Goal: Entertainment & Leisure: Consume media (video, audio)

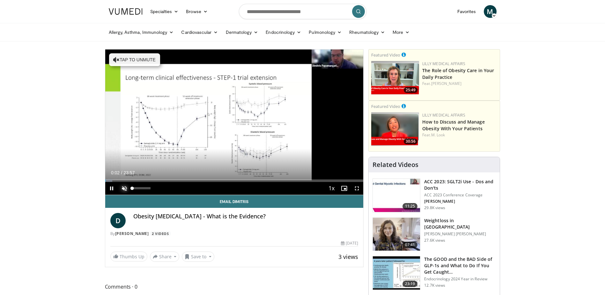
click at [126, 188] on span "Video Player" at bounding box center [124, 188] width 13 height 13
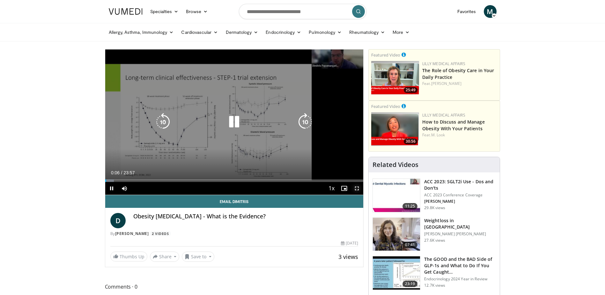
drag, startPoint x: 358, startPoint y: 189, endPoint x: 348, endPoint y: 223, distance: 34.8
click at [358, 189] on span "Video Player" at bounding box center [357, 188] width 13 height 13
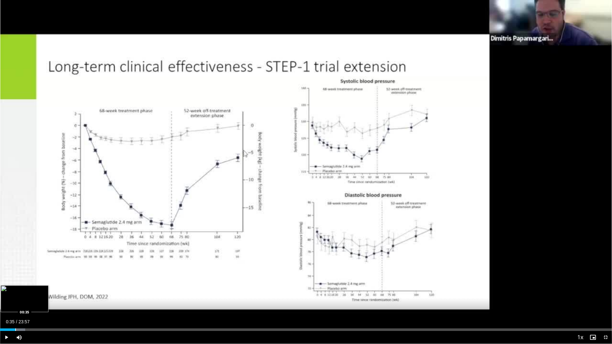
click at [15, 294] on div "Progress Bar" at bounding box center [15, 330] width 1 height 3
click at [37, 294] on div "Progress Bar" at bounding box center [37, 330] width 1 height 3
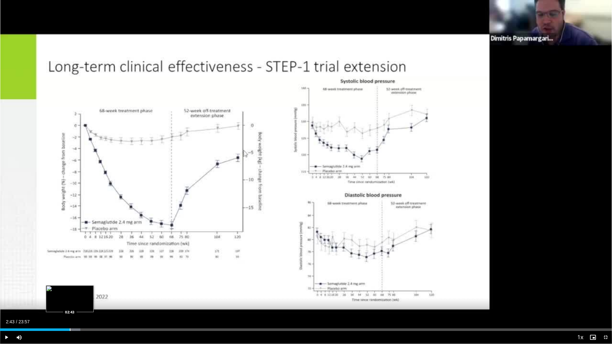
click at [70, 294] on div "Progress Bar" at bounding box center [70, 330] width 1 height 3
click at [86, 294] on div "Progress Bar" at bounding box center [86, 330] width 1 height 3
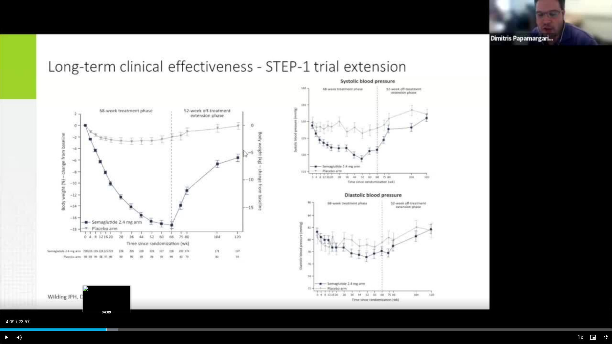
click at [107, 294] on div "Progress Bar" at bounding box center [107, 330] width 1 height 3
click at [132, 294] on div "Progress Bar" at bounding box center [132, 330] width 1 height 3
click at [123, 294] on div "Progress Bar" at bounding box center [123, 330] width 1 height 3
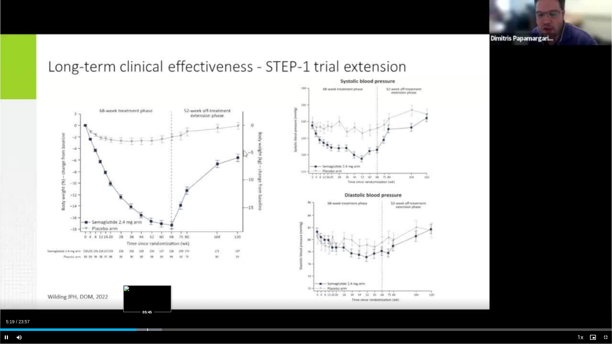
click at [147, 294] on div "Progress Bar" at bounding box center [147, 330] width 1 height 3
click at [164, 294] on div "Progress Bar" at bounding box center [164, 330] width 1 height 3
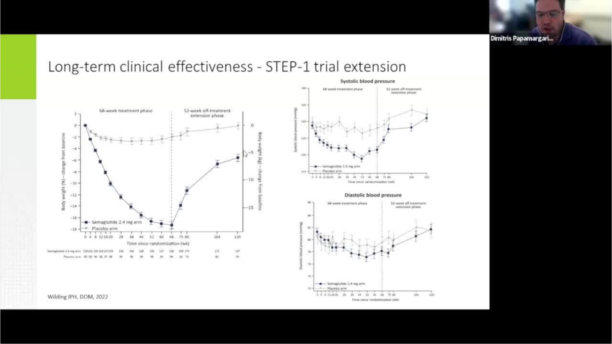
click at [183, 294] on video-js "**********" at bounding box center [306, 172] width 612 height 344
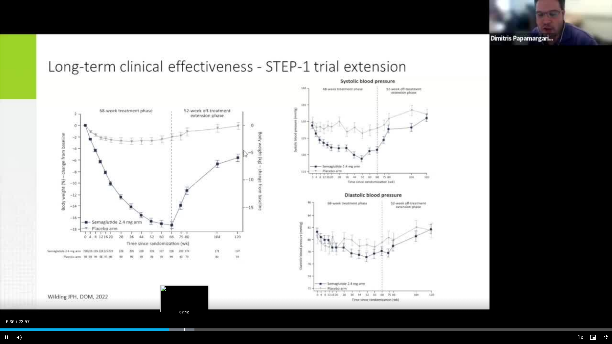
click at [184, 294] on div "Progress Bar" at bounding box center [184, 330] width 1 height 3
click at [203, 294] on div "Progress Bar" at bounding box center [203, 330] width 1 height 3
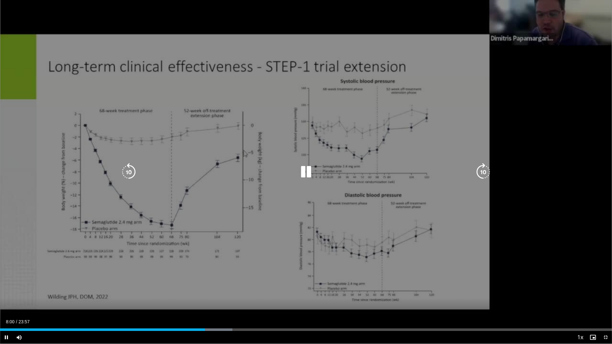
click at [221, 294] on div "Progress Bar" at bounding box center [213, 330] width 40 height 3
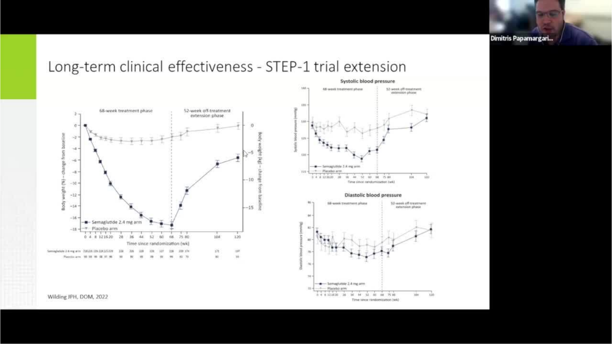
click at [240, 294] on video-js "**********" at bounding box center [306, 172] width 612 height 344
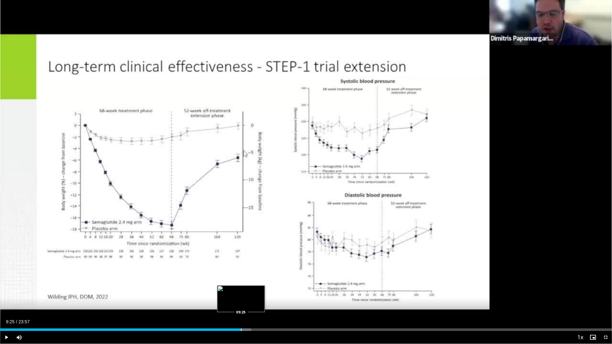
click at [241, 294] on div "Progress Bar" at bounding box center [241, 330] width 1 height 3
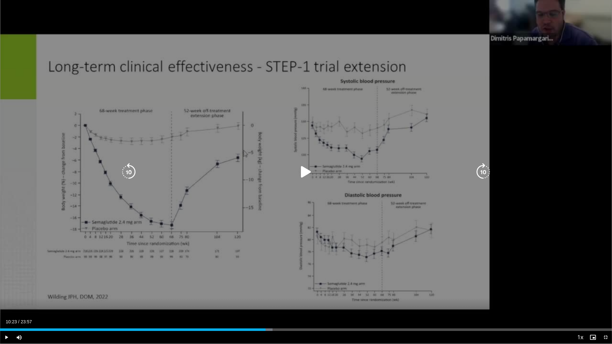
click at [266, 294] on div "Loaded : 44.53% 10:23 10:13" at bounding box center [306, 330] width 612 height 3
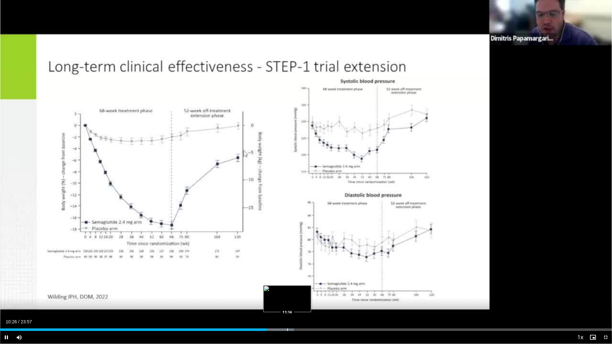
click at [287, 294] on div "Progress Bar" at bounding box center [287, 330] width 1 height 3
click at [312, 294] on div "Progress Bar" at bounding box center [312, 330] width 1 height 3
click at [304, 294] on div "Progress Bar" at bounding box center [304, 330] width 1 height 3
click at [308, 294] on div "Progress Bar" at bounding box center [308, 330] width 1 height 3
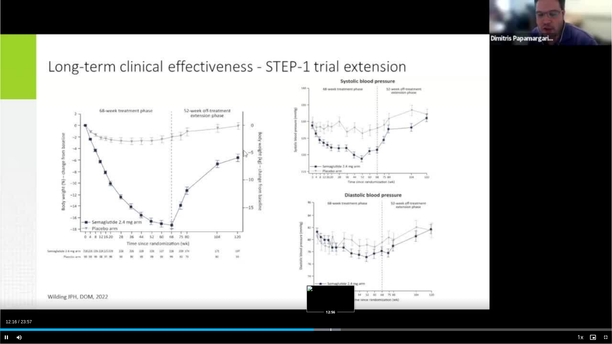
click at [331, 294] on div "Progress Bar" at bounding box center [331, 330] width 1 height 3
click at [327, 294] on div "Progress Bar" at bounding box center [327, 330] width 1 height 3
click at [353, 294] on div "Progress Bar" at bounding box center [353, 330] width 1 height 3
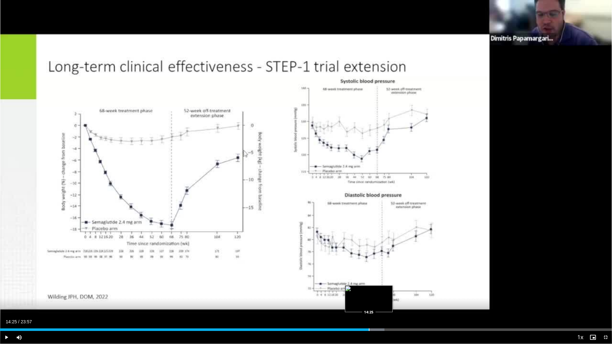
click at [369, 294] on div "Loaded : 62.81% 14:25 14:25" at bounding box center [306, 328] width 612 height 6
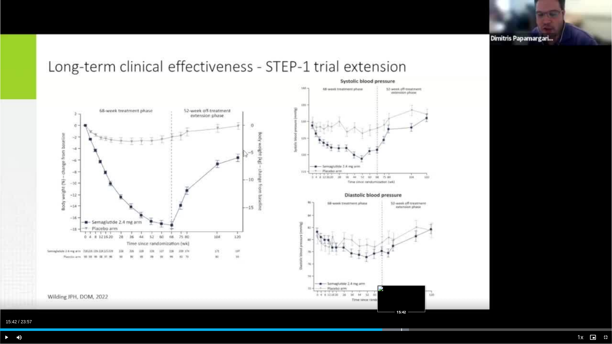
click at [402, 294] on div "Progress Bar" at bounding box center [402, 330] width 1 height 3
click at [424, 294] on div "Current Time 15:47 / Duration 23:57 Pause Skip Backward Skip Forward Mute 61% L…" at bounding box center [306, 337] width 612 height 13
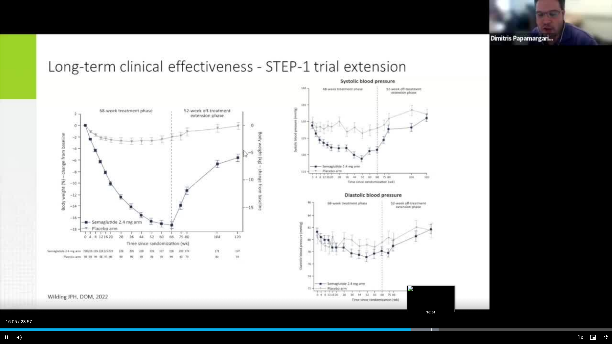
click at [431, 294] on div "Progress Bar" at bounding box center [431, 330] width 1 height 3
click at [451, 294] on div "Progress Bar" at bounding box center [451, 330] width 1 height 3
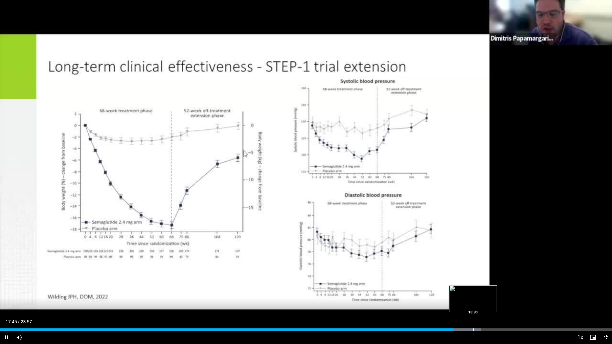
click at [473, 294] on div "Progress Bar" at bounding box center [473, 330] width 1 height 3
click at [496, 294] on div "Progress Bar" at bounding box center [496, 330] width 1 height 3
click at [518, 294] on div "Progress Bar" at bounding box center [517, 330] width 1 height 3
click at [535, 294] on div "Progress Bar" at bounding box center [535, 330] width 1 height 3
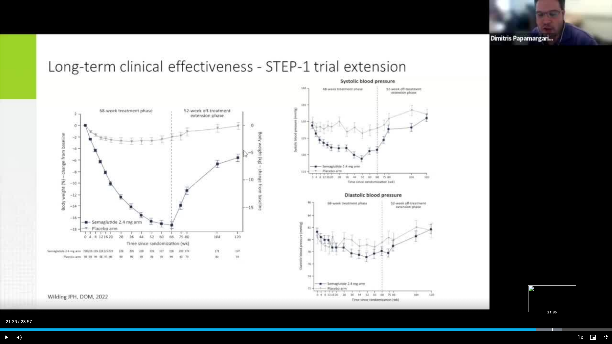
click at [552, 294] on div "Progress Bar" at bounding box center [552, 330] width 1 height 3
click at [572, 294] on div "Progress Bar" at bounding box center [571, 330] width 1 height 3
click at [590, 294] on div "Loaded : 98.02% 23:04 23:05" at bounding box center [306, 330] width 612 height 3
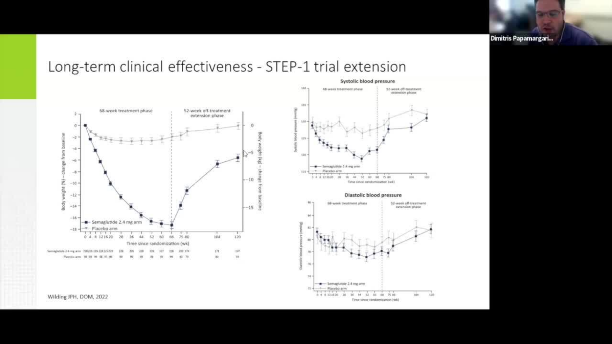
click at [585, 294] on div "10 seconds Tap to unmute" at bounding box center [306, 172] width 612 height 344
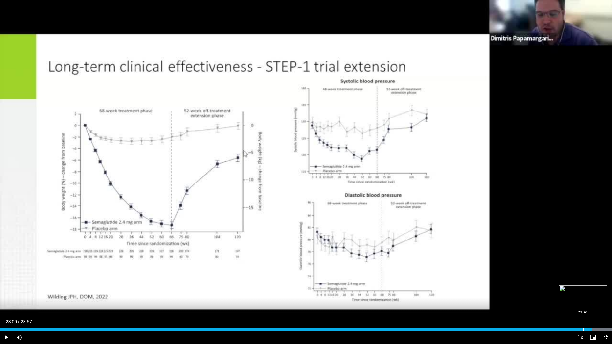
click at [583, 294] on div "Progress Bar" at bounding box center [583, 330] width 1 height 3
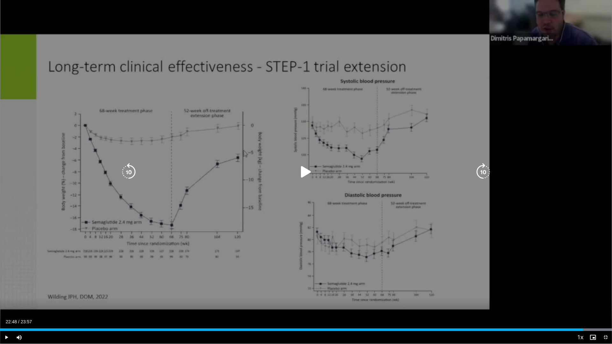
click at [304, 172] on icon "Video Player" at bounding box center [306, 172] width 18 height 18
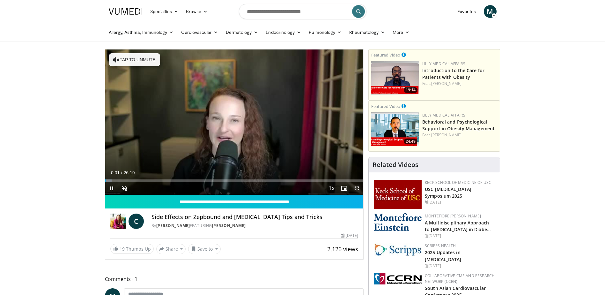
click at [356, 186] on span "Video Player" at bounding box center [357, 188] width 13 height 13
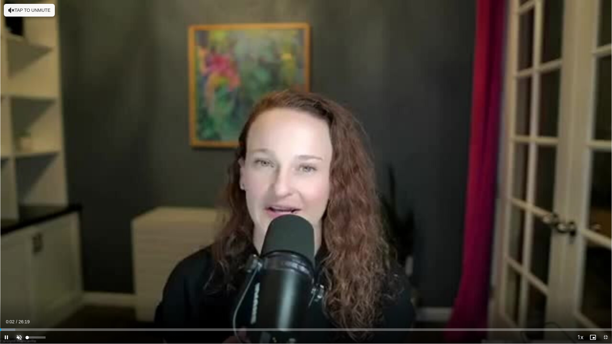
click at [20, 294] on span "Video Player" at bounding box center [19, 337] width 13 height 13
click at [15, 294] on div "Progress Bar" at bounding box center [7, 330] width 15 height 3
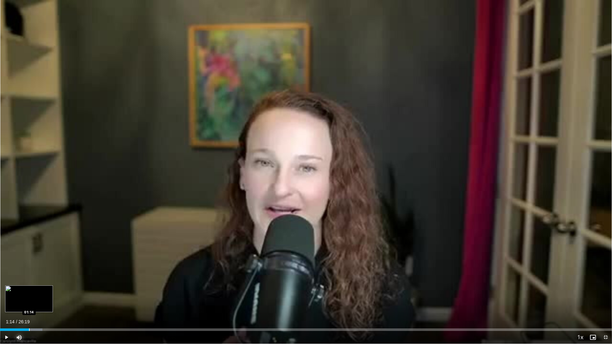
click at [29, 294] on div "Progress Bar" at bounding box center [29, 330] width 1 height 3
click at [44, 294] on div "Progress Bar" at bounding box center [44, 330] width 1 height 3
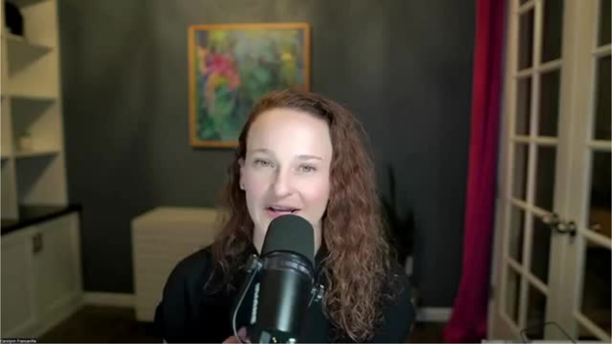
click at [62, 294] on video-js "**********" at bounding box center [306, 172] width 612 height 344
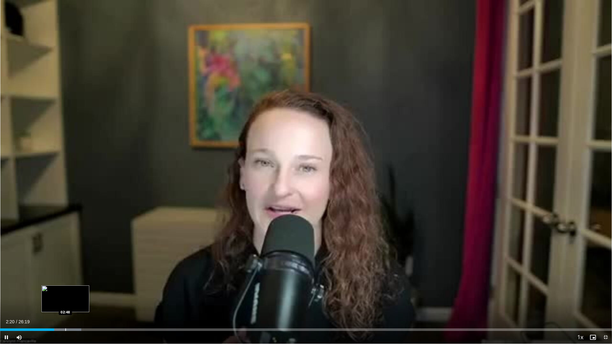
click at [65, 294] on div "Progress Bar" at bounding box center [65, 330] width 1 height 3
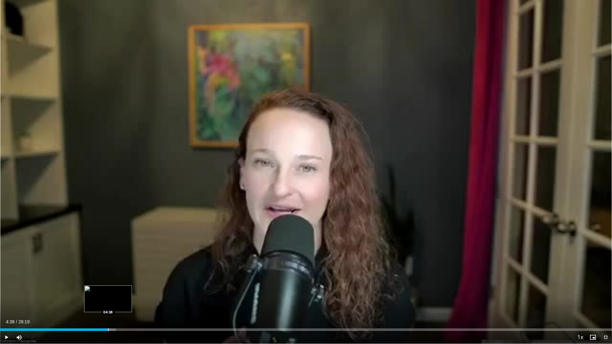
click at [108, 294] on div "Progress Bar" at bounding box center [108, 330] width 1 height 3
click at [128, 294] on div "Progress Bar" at bounding box center [128, 330] width 1 height 3
click at [147, 294] on div "Progress Bar" at bounding box center [147, 330] width 1 height 3
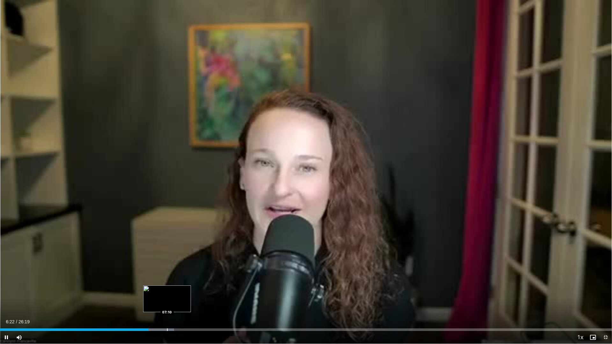
click at [167, 294] on div "Progress Bar" at bounding box center [167, 330] width 1 height 3
click at [190, 294] on div "Progress Bar" at bounding box center [190, 330] width 1 height 3
click at [230, 294] on div "Progress Bar" at bounding box center [230, 330] width 1 height 3
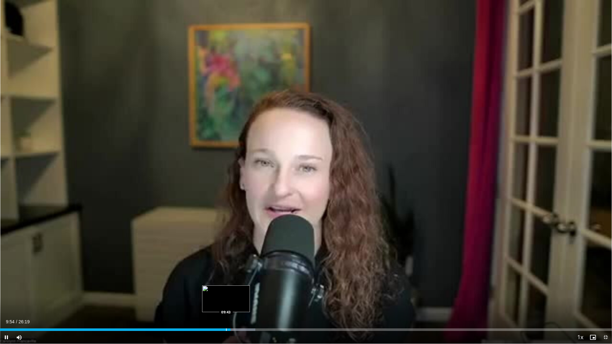
click at [226, 294] on div "09:54" at bounding box center [115, 330] width 231 height 3
click at [271, 294] on div "Progress Bar" at bounding box center [271, 330] width 1 height 3
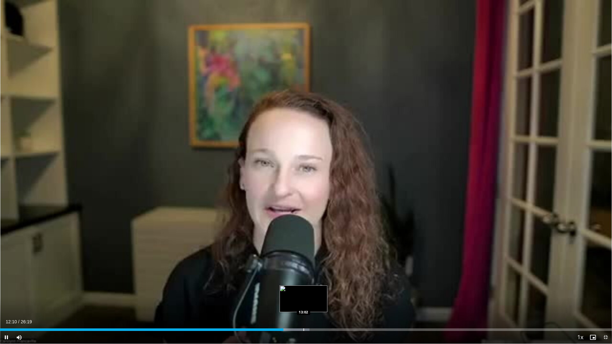
click at [304, 294] on div "Progress Bar" at bounding box center [304, 330] width 1 height 3
click at [322, 294] on div "Progress Bar" at bounding box center [322, 330] width 1 height 3
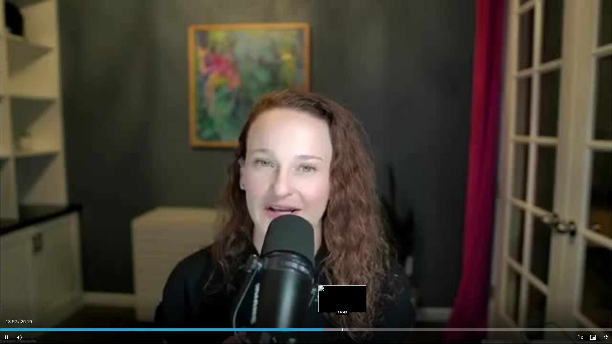
click at [343, 294] on div "Progress Bar" at bounding box center [343, 330] width 1 height 3
click at [370, 294] on div "Progress Bar" at bounding box center [370, 330] width 1 height 3
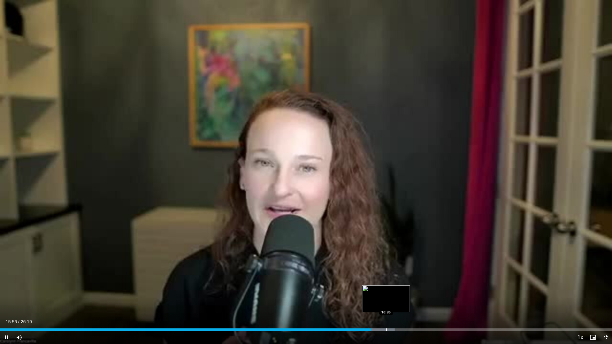
click at [386, 294] on div "Progress Bar" at bounding box center [386, 330] width 1 height 3
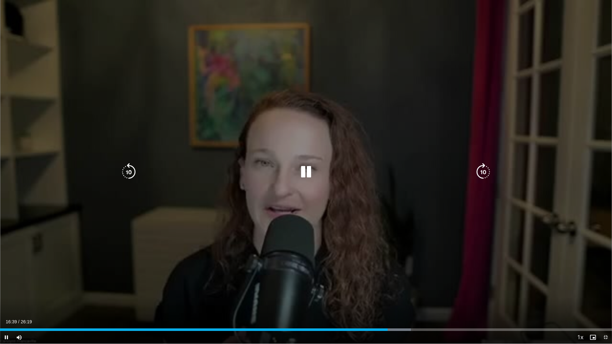
click at [408, 294] on div "Progress Bar" at bounding box center [393, 330] width 35 height 3
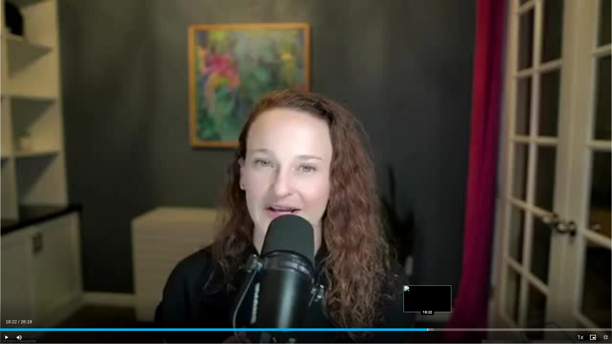
click at [428, 294] on div "Progress Bar" at bounding box center [428, 330] width 1 height 3
click at [447, 294] on div "Progress Bar" at bounding box center [447, 330] width 1 height 3
click at [463, 294] on div "Progress Bar" at bounding box center [463, 330] width 1 height 3
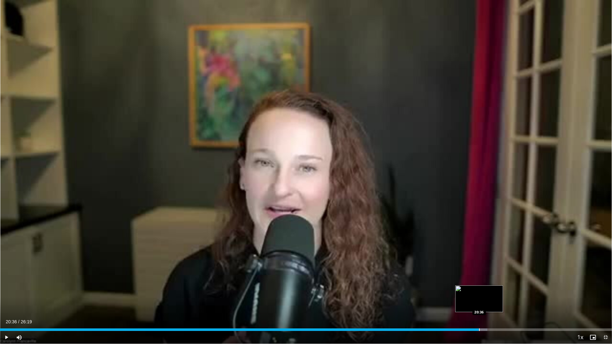
click at [479, 294] on div "Progress Bar" at bounding box center [479, 330] width 1 height 3
click at [499, 294] on div "Progress Bar" at bounding box center [499, 330] width 1 height 3
click at [517, 294] on div "Progress Bar" at bounding box center [517, 330] width 1 height 3
click at [509, 294] on div "Progress Bar" at bounding box center [509, 330] width 1 height 3
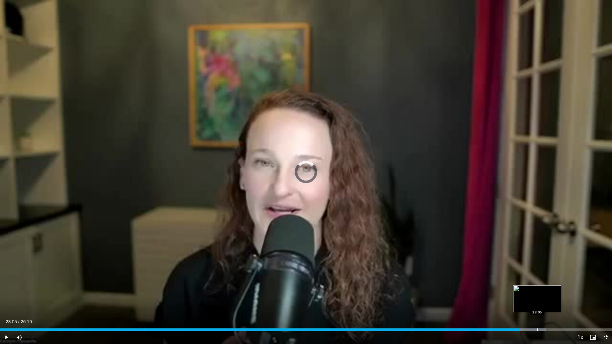
click at [537, 294] on div "Progress Bar" at bounding box center [537, 330] width 1 height 3
click at [555, 294] on div "Progress Bar" at bounding box center [555, 330] width 1 height 3
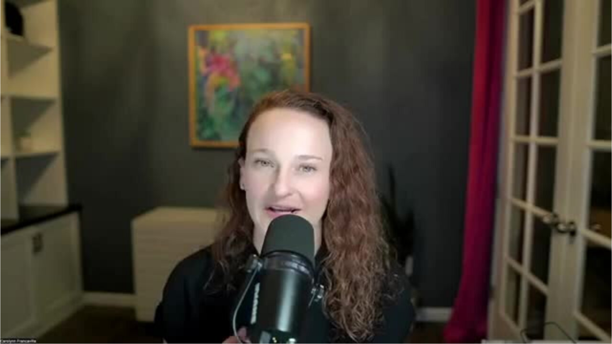
click at [572, 294] on video-js "**********" at bounding box center [306, 172] width 612 height 344
click at [573, 294] on div "10 seconds Tap to unmute" at bounding box center [306, 172] width 612 height 344
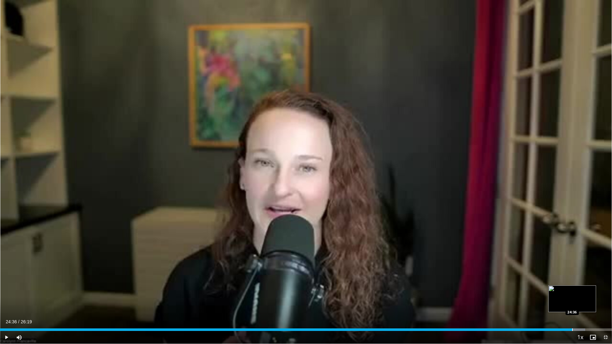
click at [573, 294] on div "Progress Bar" at bounding box center [573, 330] width 1 height 3
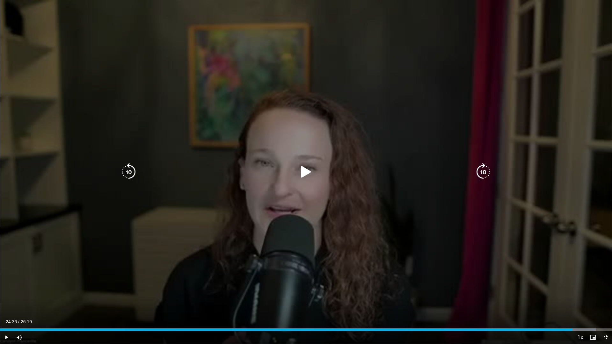
click at [309, 171] on icon "Video Player" at bounding box center [306, 172] width 18 height 18
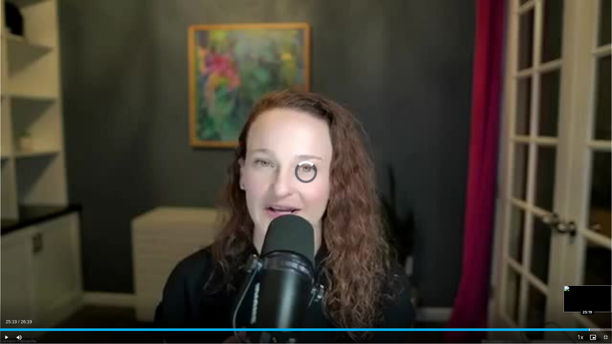
click at [589, 294] on div "Loaded : 98.00% 24:44 25:19" at bounding box center [306, 328] width 612 height 6
